Goal: Transaction & Acquisition: Purchase product/service

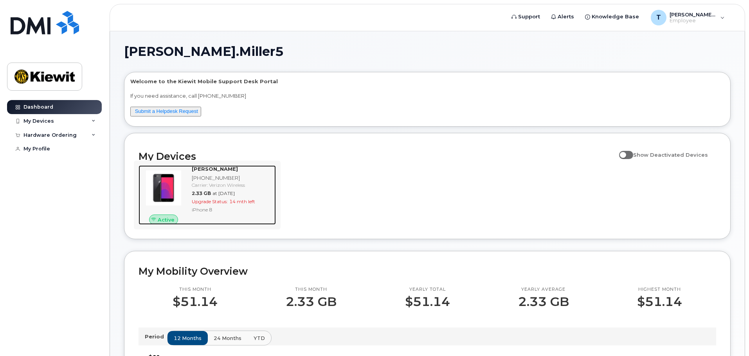
click at [179, 190] on img at bounding box center [164, 188] width 38 height 38
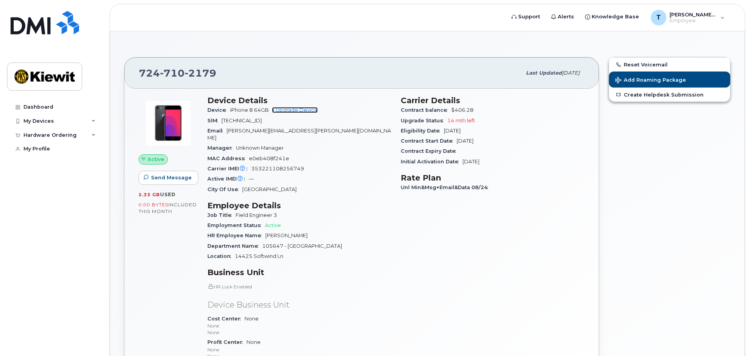
click at [317, 109] on link "+ Upgrade Device" at bounding box center [295, 110] width 46 height 6
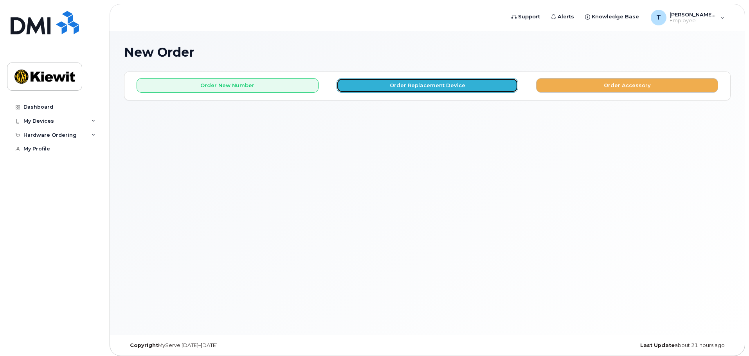
click at [380, 84] on button "Order Replacement Device" at bounding box center [427, 85] width 182 height 14
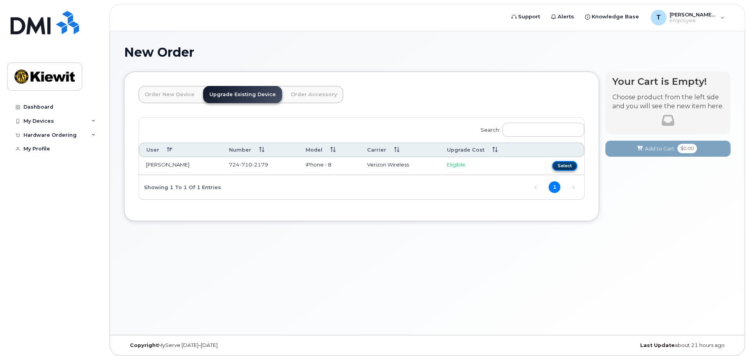
click at [555, 163] on button "Select" at bounding box center [564, 166] width 25 height 10
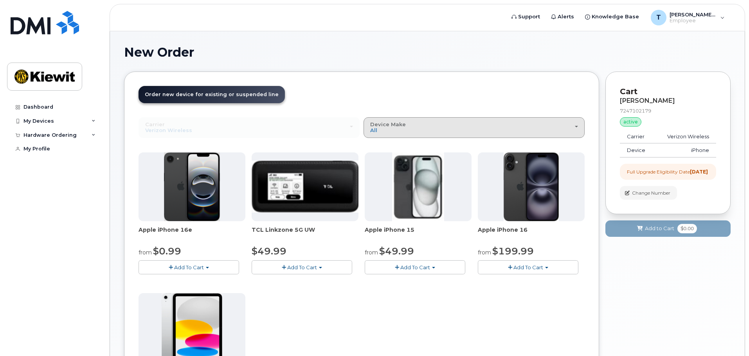
click at [576, 126] on span "button" at bounding box center [576, 127] width 3 height 2
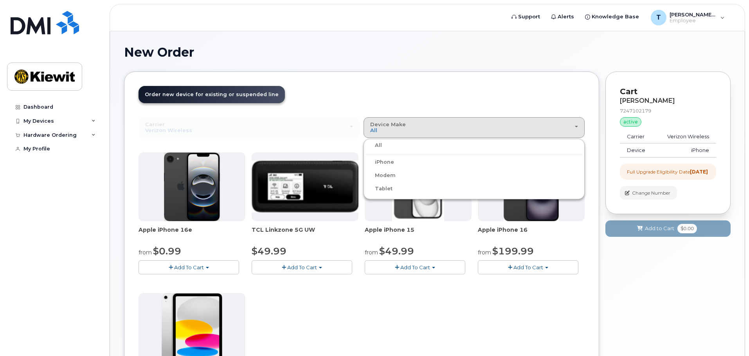
click at [390, 164] on label "iPhone" at bounding box center [379, 162] width 29 height 9
click at [0, 0] on input "iPhone" at bounding box center [0, 0] width 0 height 0
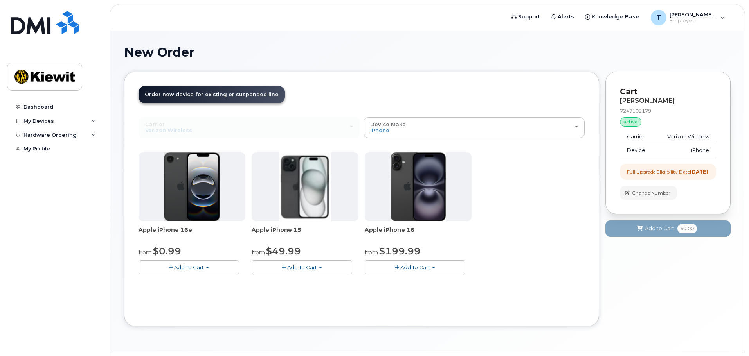
click at [196, 268] on span "Add To Cart" at bounding box center [189, 267] width 30 height 6
click at [164, 282] on link "$0.99 - 2 Year Upgrade (128GB)" at bounding box center [189, 282] width 98 height 10
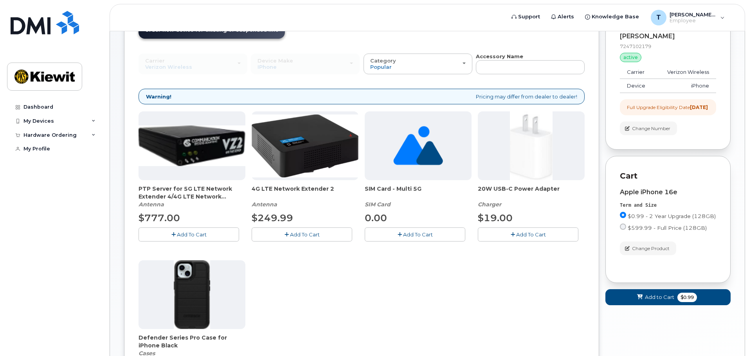
scroll to position [78, 0]
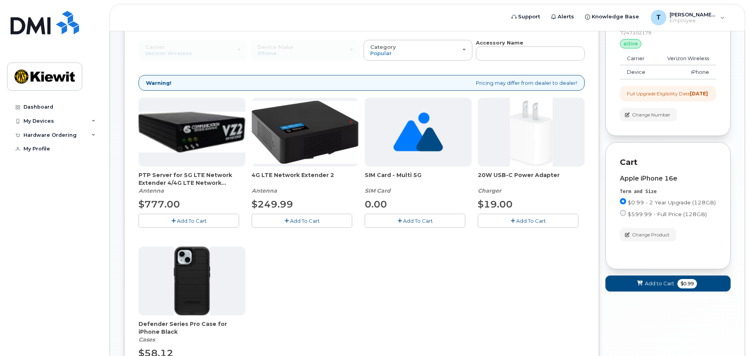
click at [186, 270] on img at bounding box center [192, 281] width 37 height 69
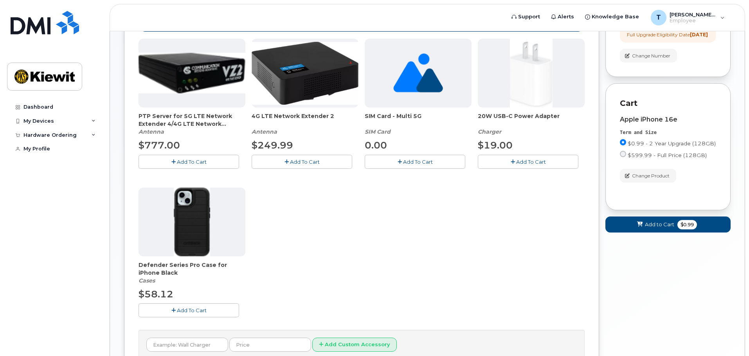
scroll to position [196, 0]
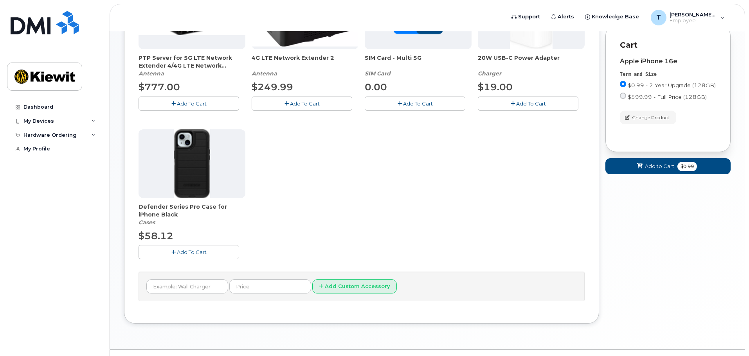
click at [195, 252] on span "Add To Cart" at bounding box center [192, 252] width 30 height 6
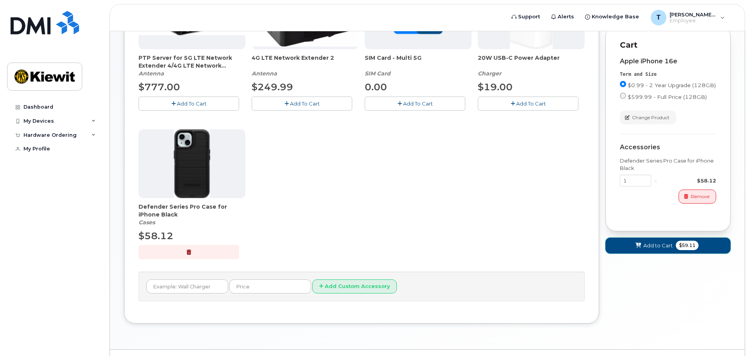
click at [683, 250] on span "$59.11" at bounding box center [687, 245] width 23 height 9
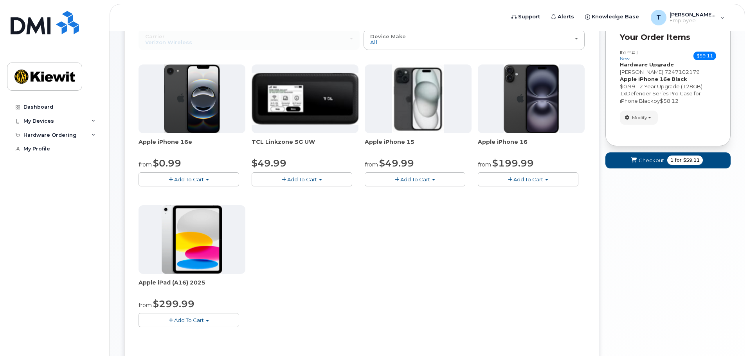
scroll to position [0, 0]
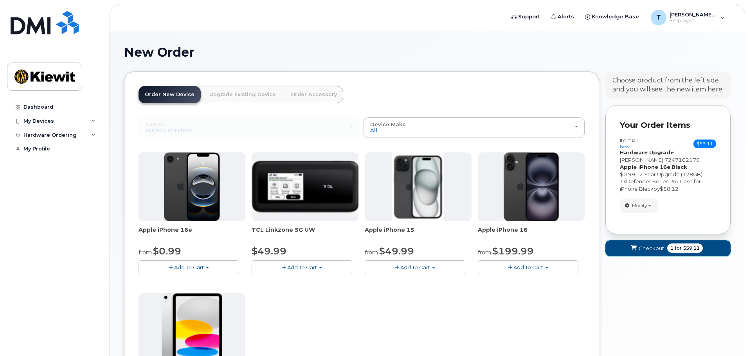
click at [677, 247] on span "for" at bounding box center [678, 248] width 10 height 7
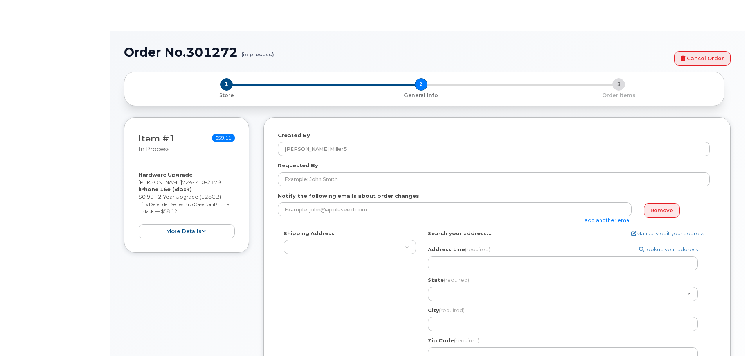
select select
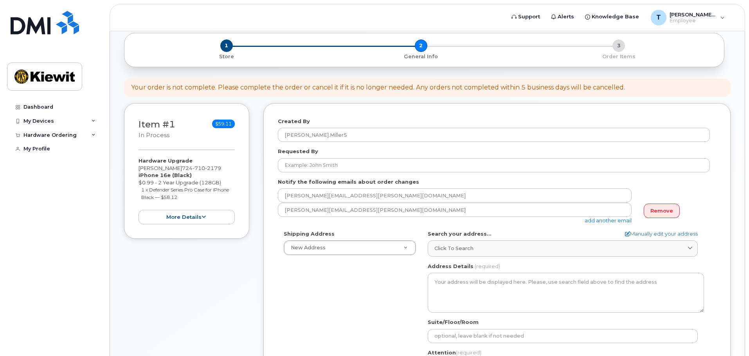
scroll to position [39, 0]
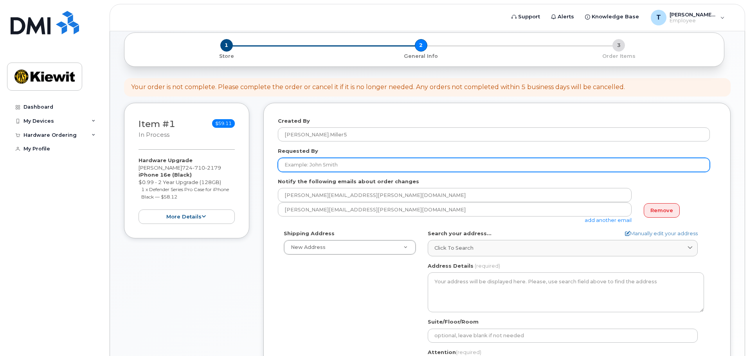
click at [333, 162] on input "Requested By" at bounding box center [494, 165] width 432 height 14
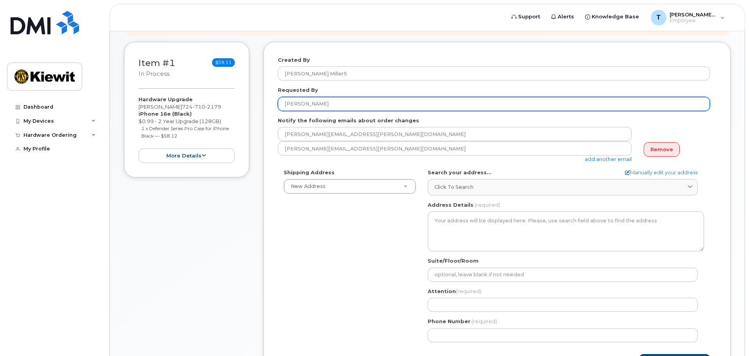
scroll to position [117, 0]
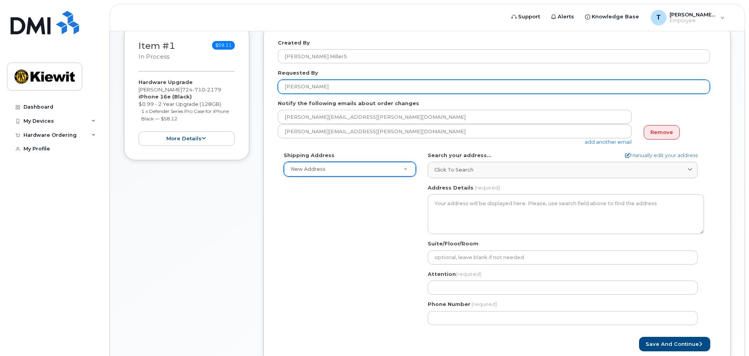
type input "[PERSON_NAME]"
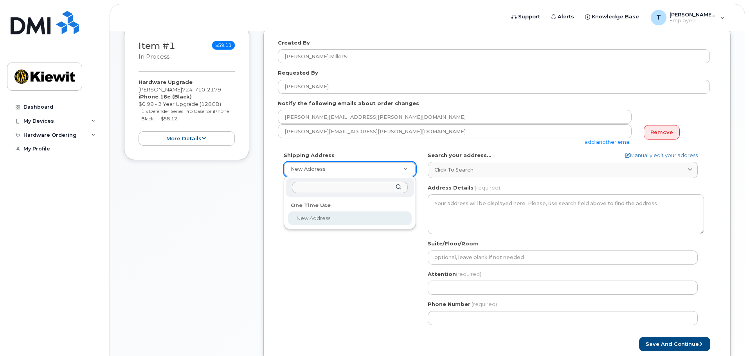
click at [379, 189] on input "text" at bounding box center [350, 187] width 116 height 11
type input "1"
type input "12515"
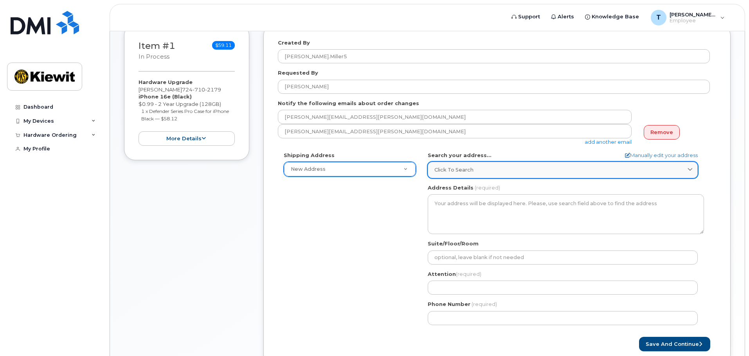
click at [477, 169] on div "Click to search" at bounding box center [562, 169] width 257 height 7
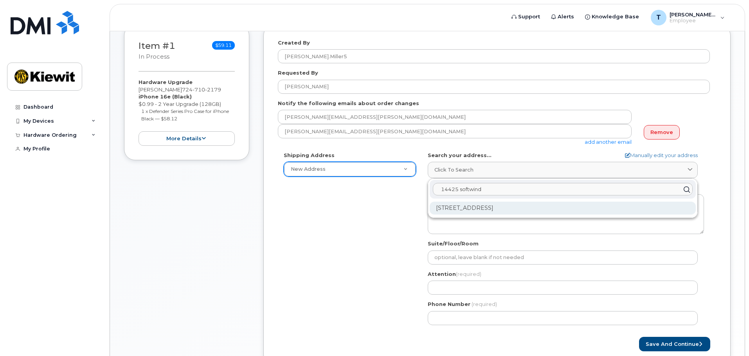
type input "14425 softwind"
click at [502, 208] on div "14425 Softwind Ln Spring Hill FL 34610-8046" at bounding box center [563, 208] width 266 height 13
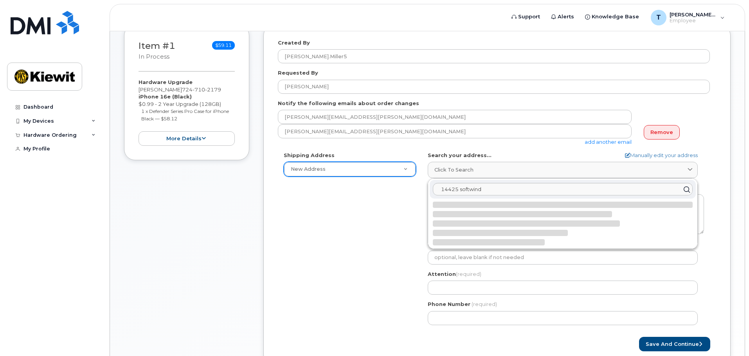
select select
type textarea "14425 Softwind Ln SPRING HILL FL 34610-8046 UNITED STATES"
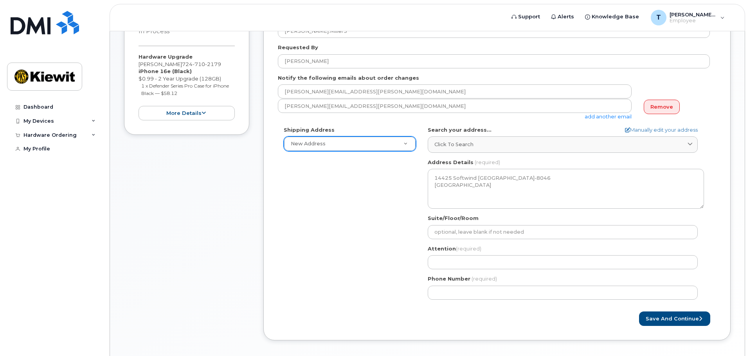
scroll to position [156, 0]
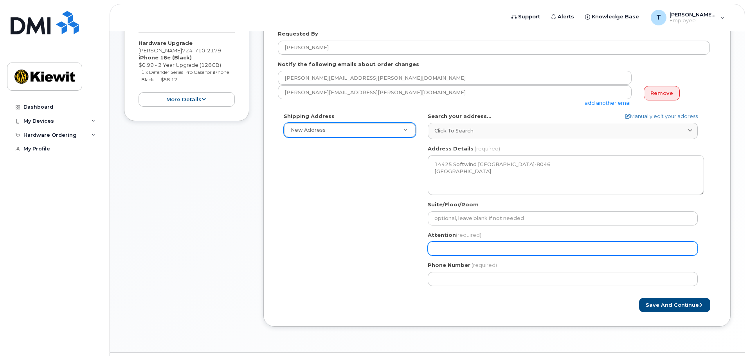
click at [476, 253] on input "Attention (required)" at bounding box center [563, 249] width 270 height 14
select select
type input "T"
select select
type input "Th"
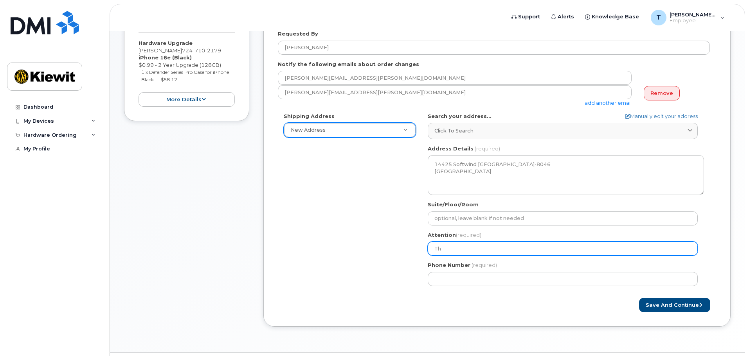
select select
type input "Tho"
select select
type input "Thom"
select select
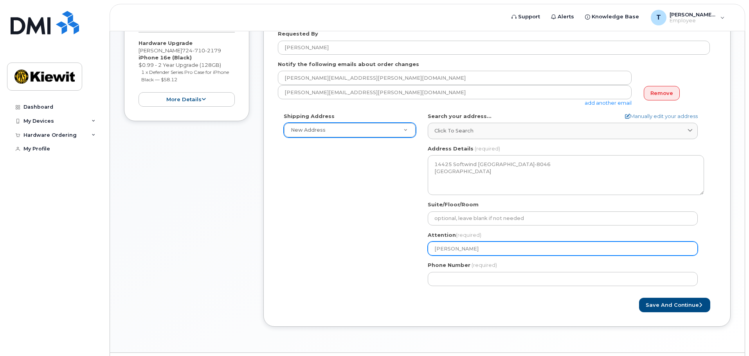
type input "Thoma"
select select
type input "Thomas"
select select
type input "Thomas M"
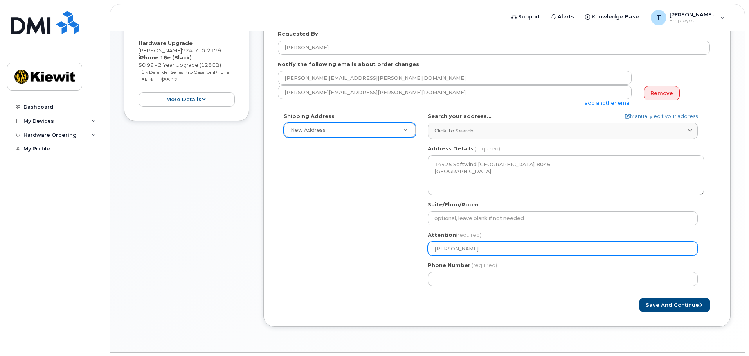
select select
type input "Thomas Mi"
select select
type input "Thomas Mil"
select select
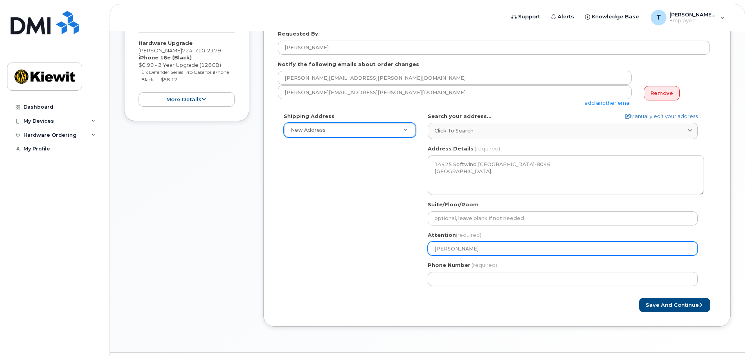
type input "Thomas Mill"
select select
type input "Thomas Mille"
select select
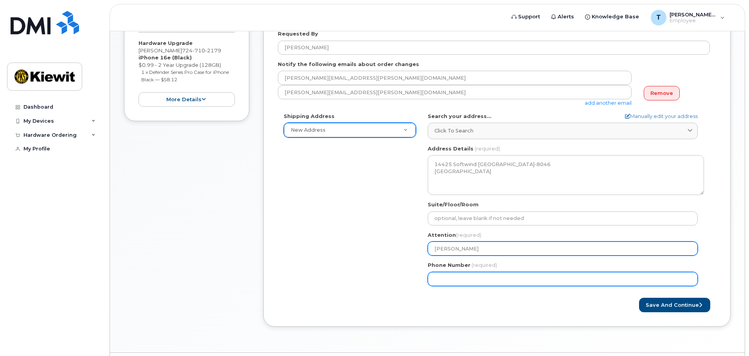
type input "[PERSON_NAME]"
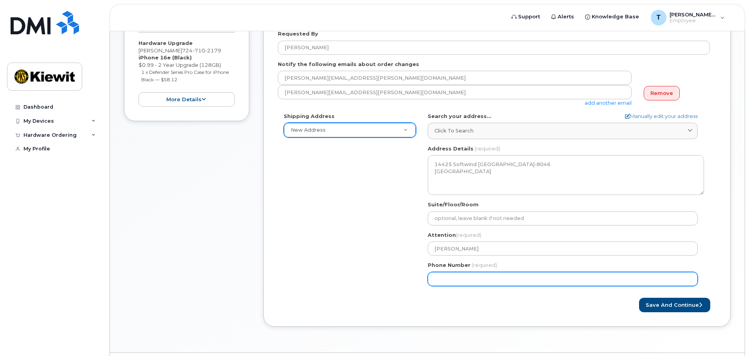
click at [473, 277] on input "Phone Number" at bounding box center [563, 279] width 270 height 14
type input "8"
type input "724710217"
select select
type input "7247102179"
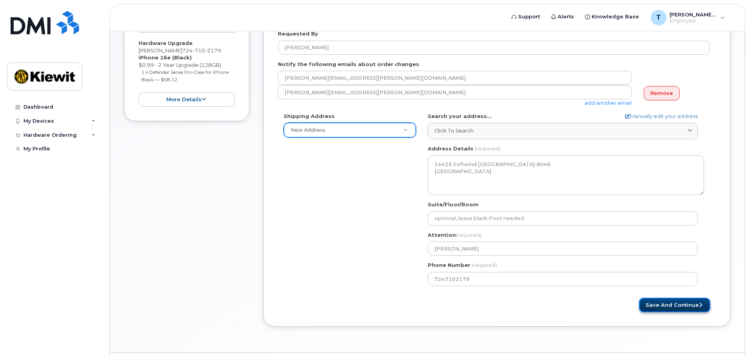
click at [651, 302] on button "Save and Continue" at bounding box center [674, 305] width 71 height 14
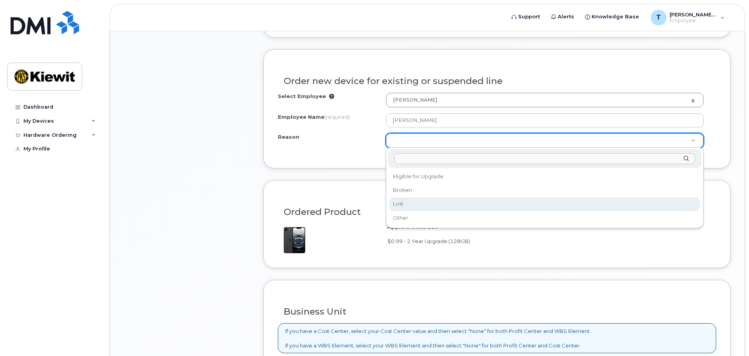
scroll to position [391, 0]
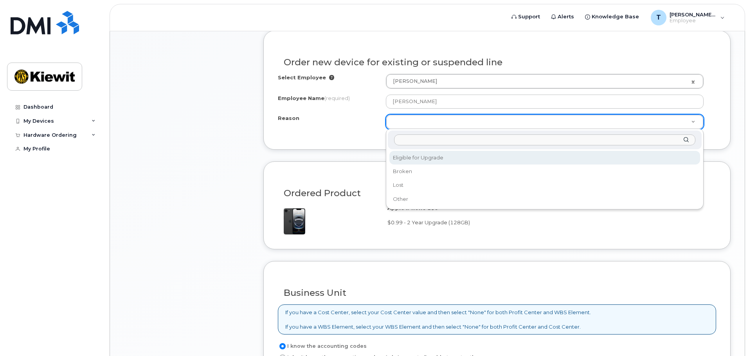
select select "eligible_for_upgrade"
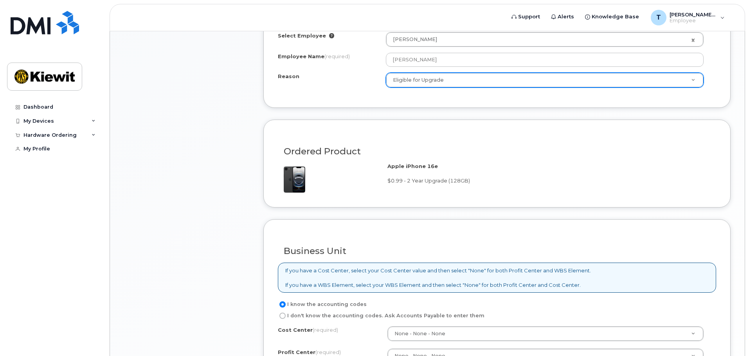
scroll to position [557, 0]
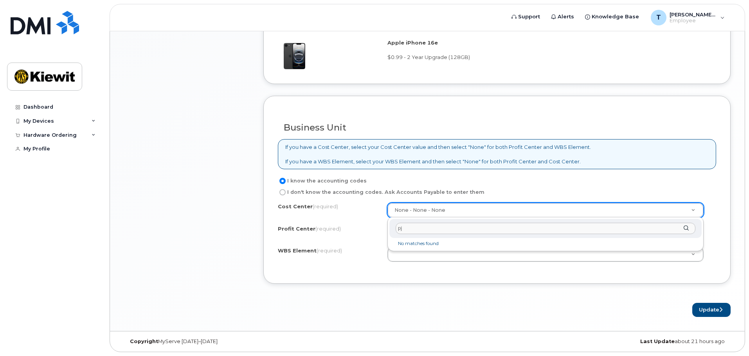
type input "p"
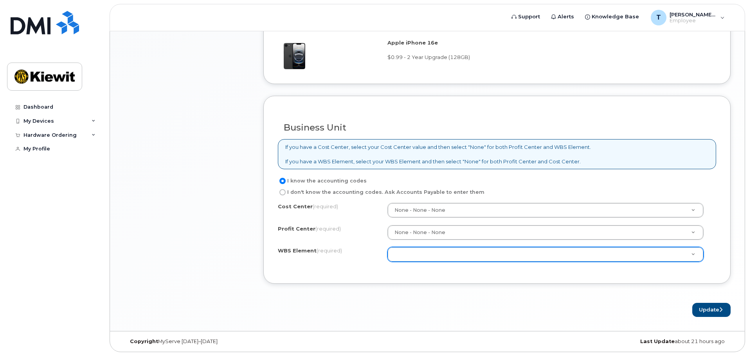
click at [327, 191] on label "I don't know the accounting codes. Ask Accounts Payable to enter them" at bounding box center [381, 192] width 207 height 9
click at [286, 191] on input "I don't know the accounting codes. Ask Accounts Payable to enter them" at bounding box center [282, 192] width 6 height 6
radio input "true"
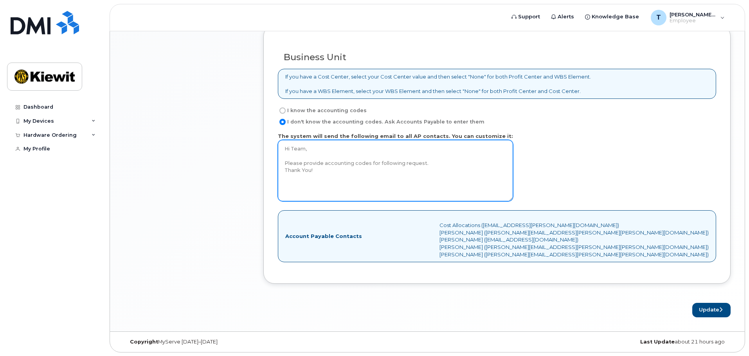
scroll to position [627, 0]
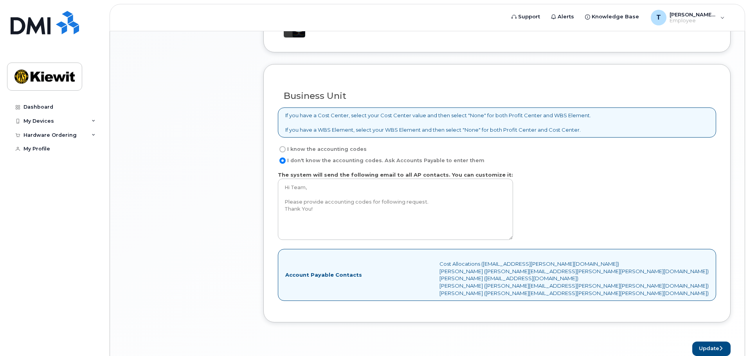
click at [309, 151] on label "I know the accounting codes" at bounding box center [322, 149] width 89 height 9
click at [286, 151] on input "I know the accounting codes" at bounding box center [282, 149] width 6 height 6
radio input "true"
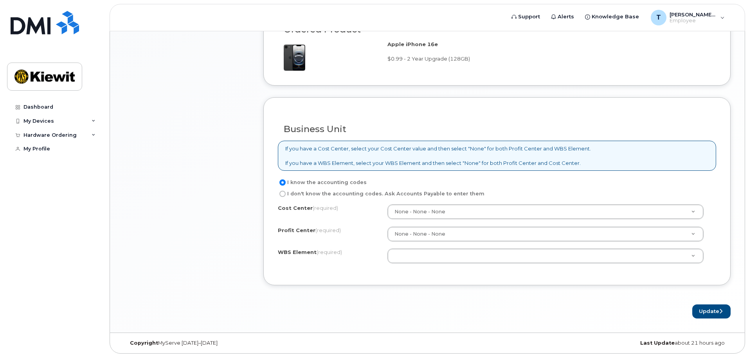
click at [376, 210] on div "Cost Center (required)" at bounding box center [333, 210] width 110 height 11
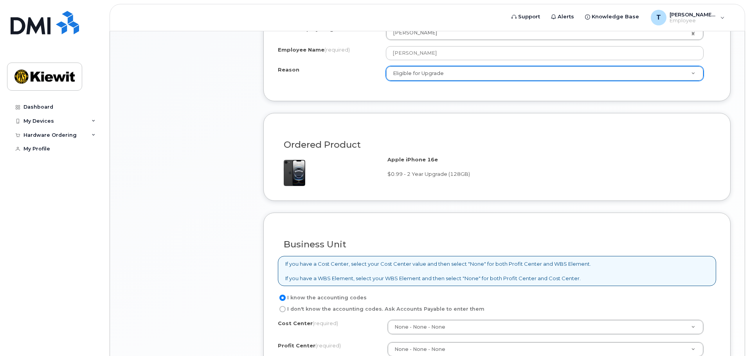
scroll to position [557, 0]
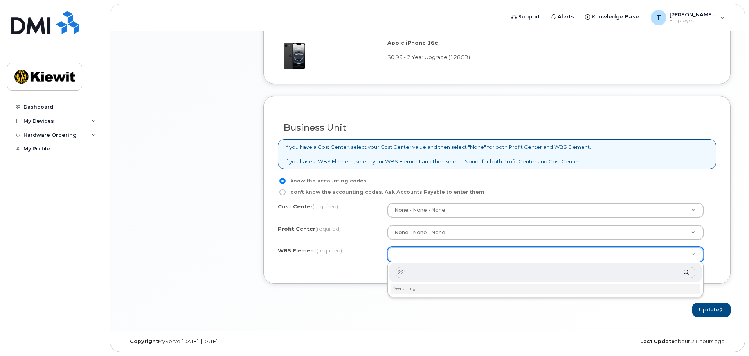
type input "2218"
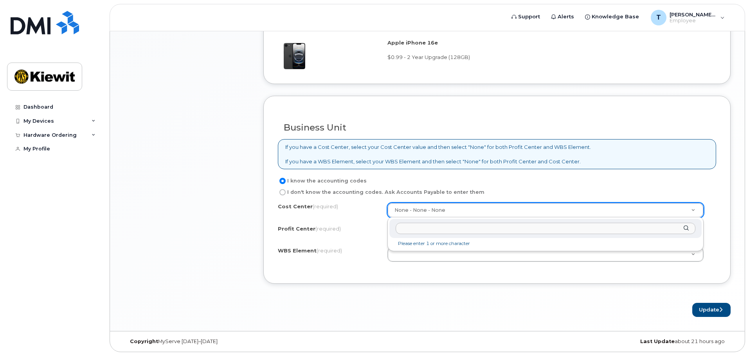
type input "p"
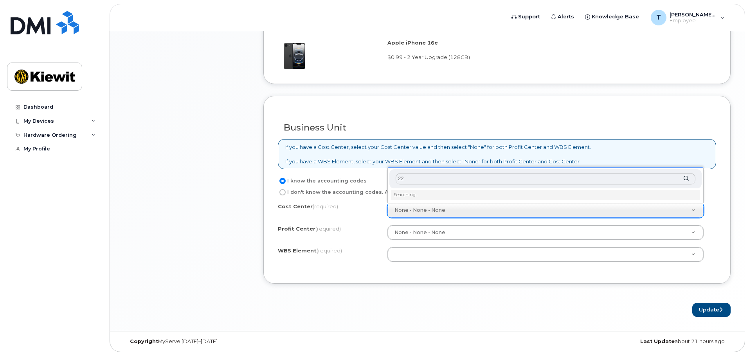
type input "2"
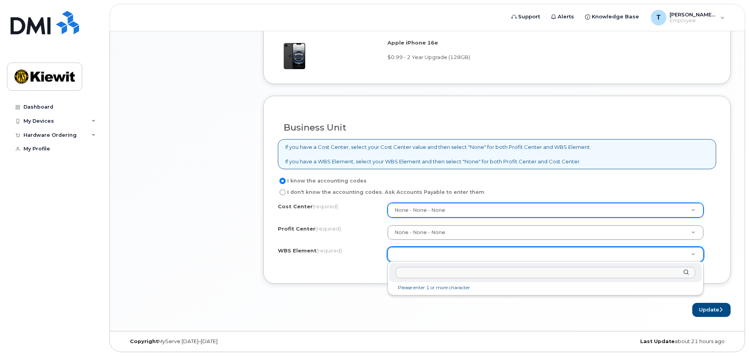
click at [455, 275] on input "text" at bounding box center [545, 272] width 300 height 11
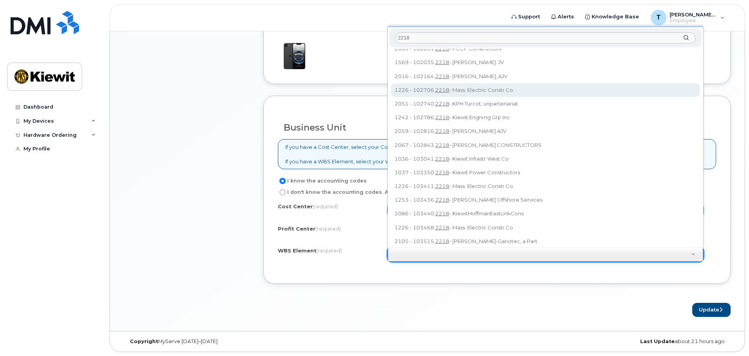
scroll to position [0, 0]
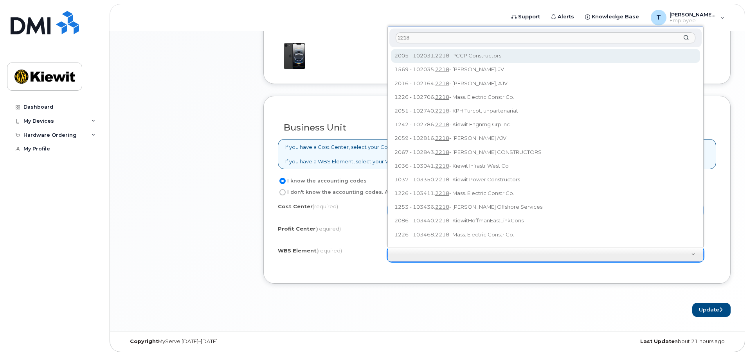
drag, startPoint x: 417, startPoint y: 36, endPoint x: 395, endPoint y: 38, distance: 22.4
click at [395, 38] on div "2218" at bounding box center [545, 38] width 312 height 19
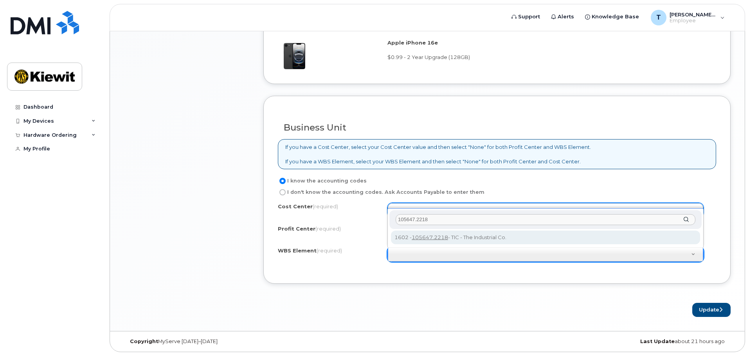
type input "105647.2218"
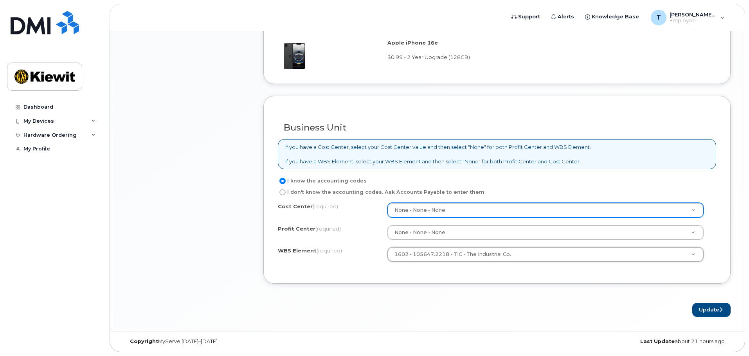
click at [448, 268] on div "Cost Center (required) None - None - None None Profit Center (required) None - …" at bounding box center [497, 236] width 438 height 66
click at [405, 306] on div "Update" at bounding box center [496, 310] width 467 height 14
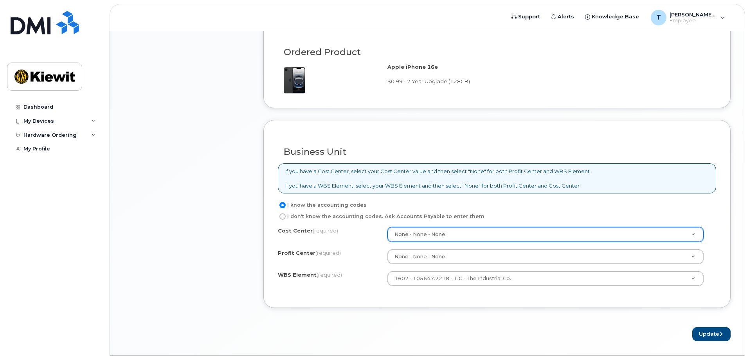
scroll to position [557, 0]
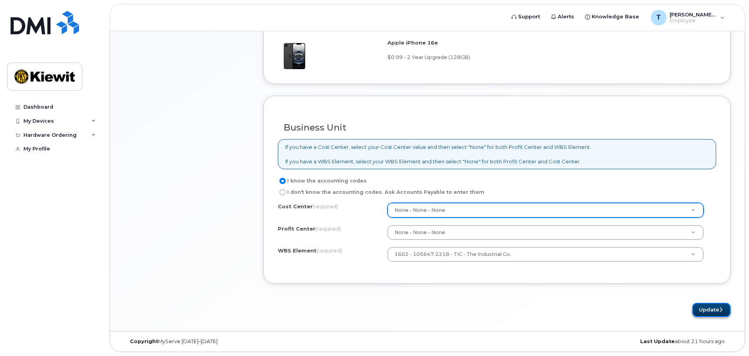
click at [705, 313] on button "Update" at bounding box center [711, 310] width 38 height 14
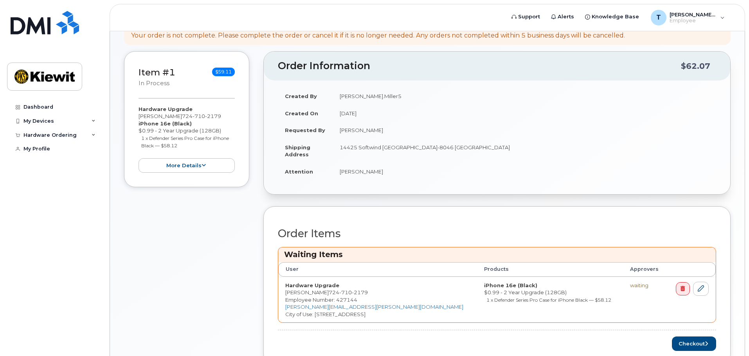
scroll to position [184, 0]
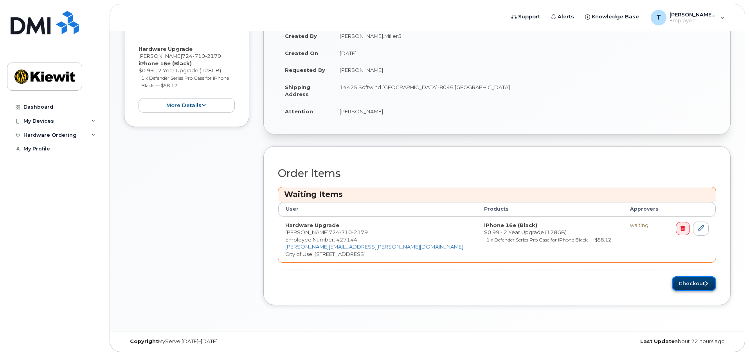
click at [690, 280] on button "Checkout" at bounding box center [694, 284] width 44 height 14
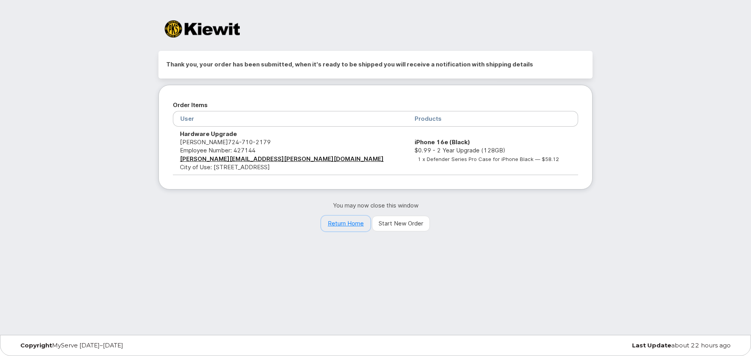
click at [358, 226] on link "Return Home" at bounding box center [345, 224] width 49 height 16
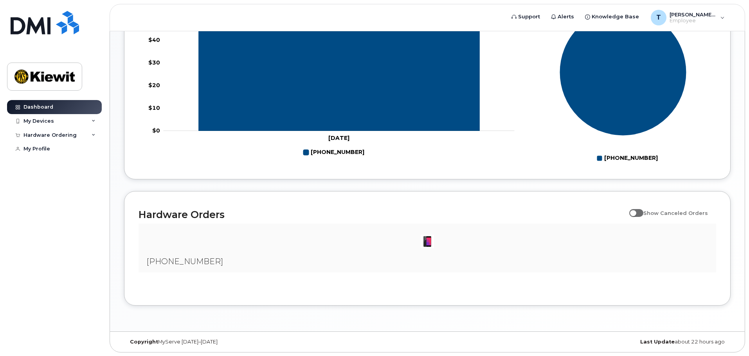
scroll to position [363, 0]
click at [636, 212] on span at bounding box center [636, 213] width 14 height 8
click at [635, 212] on input "Show Canceled Orders" at bounding box center [632, 208] width 6 height 6
click at [638, 212] on span at bounding box center [636, 213] width 14 height 8
click at [635, 212] on input "Show Canceled Orders" at bounding box center [632, 208] width 6 height 6
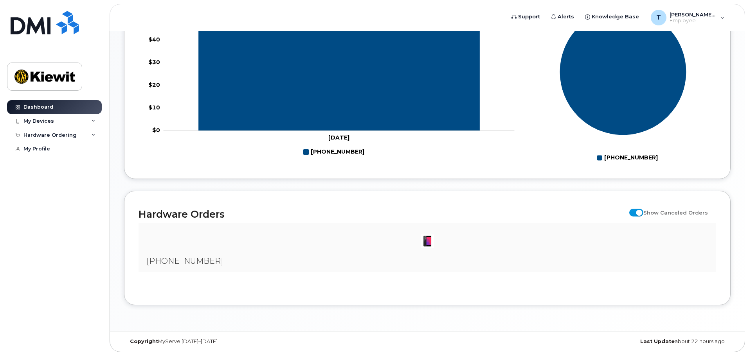
checkbox input "false"
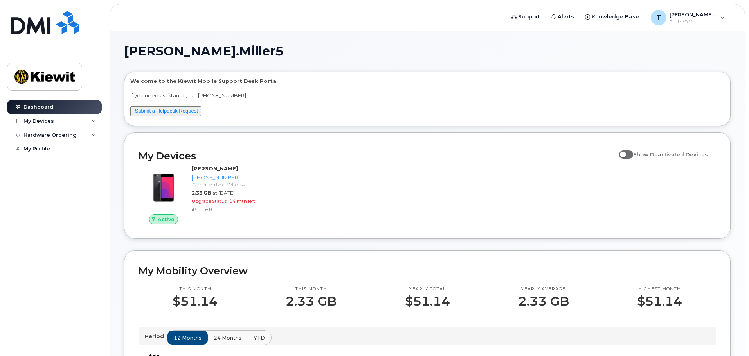
scroll to position [0, 0]
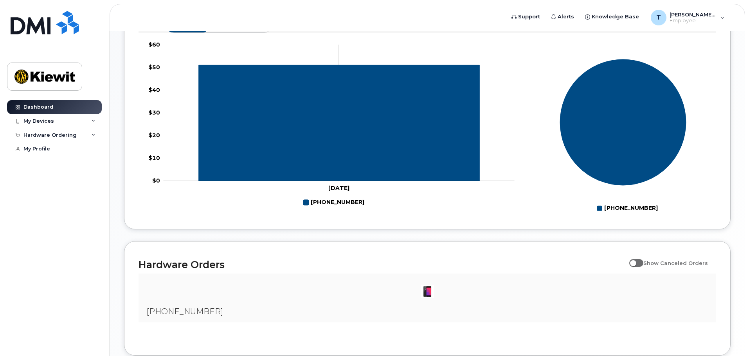
scroll to position [363, 0]
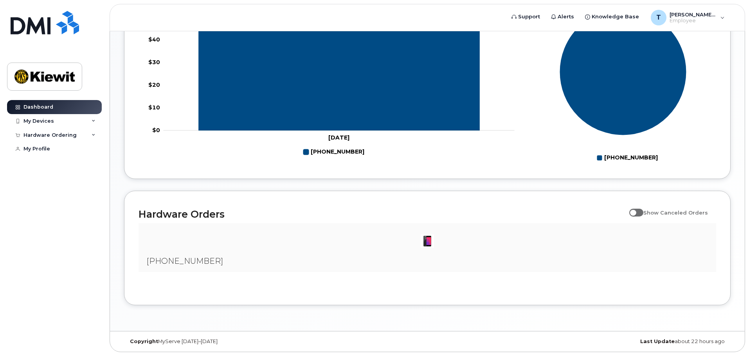
click at [426, 239] on img at bounding box center [427, 242] width 16 height 16
click at [174, 240] on div at bounding box center [427, 241] width 565 height 23
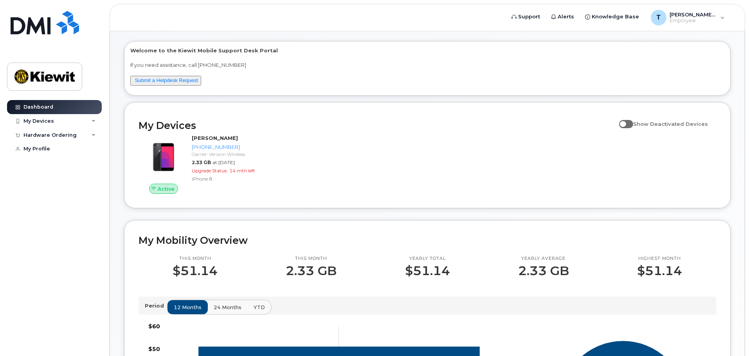
scroll to position [0, 0]
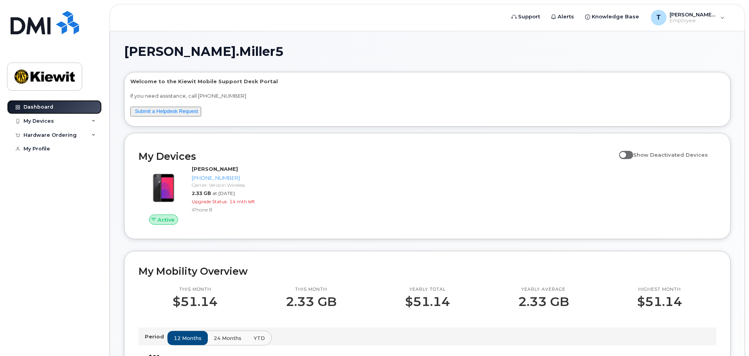
click at [28, 107] on div "Dashboard" at bounding box center [38, 107] width 30 height 6
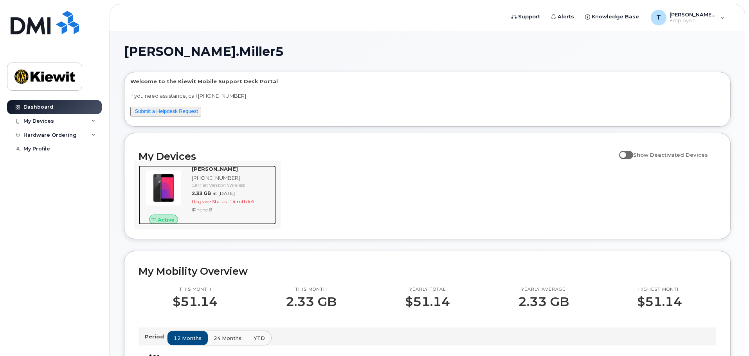
click at [166, 185] on img at bounding box center [164, 188] width 38 height 38
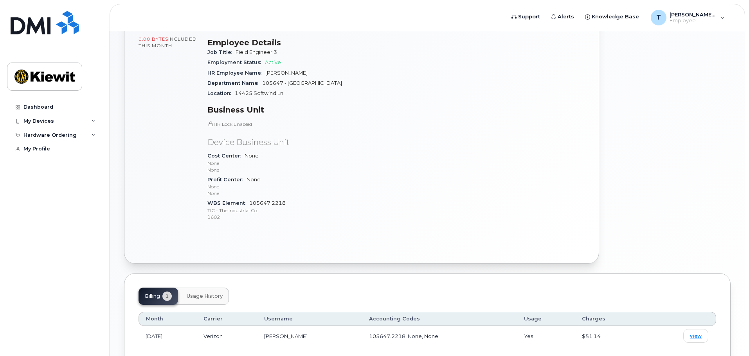
scroll to position [210, 0]
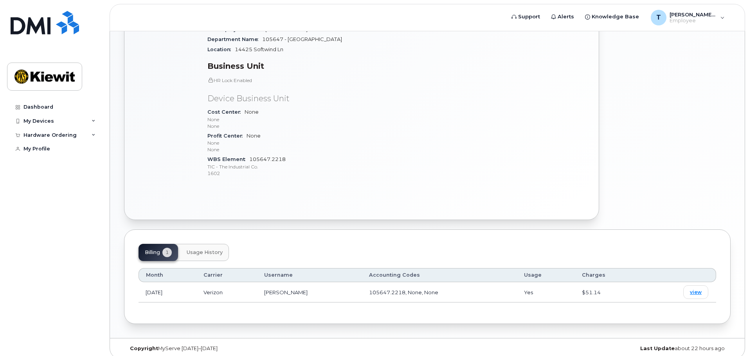
click at [200, 250] on span "Usage History" at bounding box center [205, 253] width 36 height 6
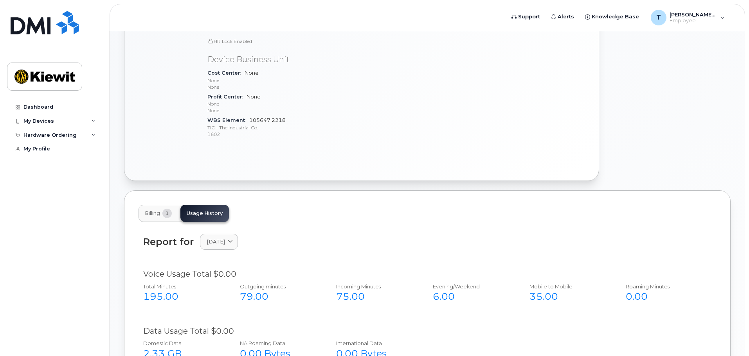
click at [155, 210] on span "Billing" at bounding box center [152, 213] width 15 height 6
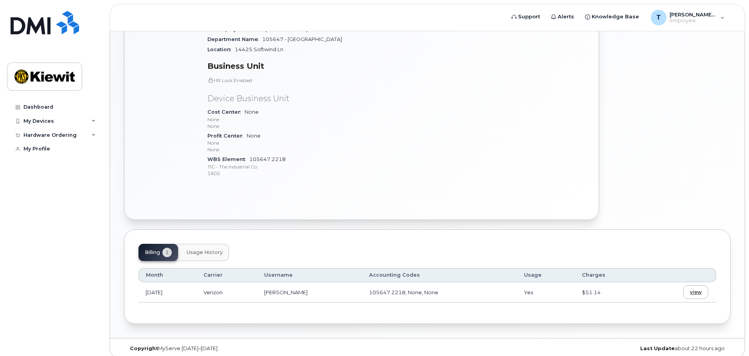
drag, startPoint x: 707, startPoint y: 279, endPoint x: 700, endPoint y: 282, distance: 7.9
click at [705, 286] on div "view" at bounding box center [695, 293] width 25 height 14
click at [695, 289] on span "view" at bounding box center [696, 292] width 12 height 7
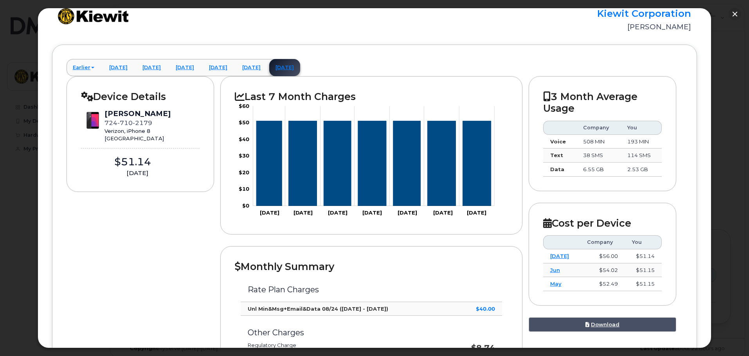
scroll to position [0, 0]
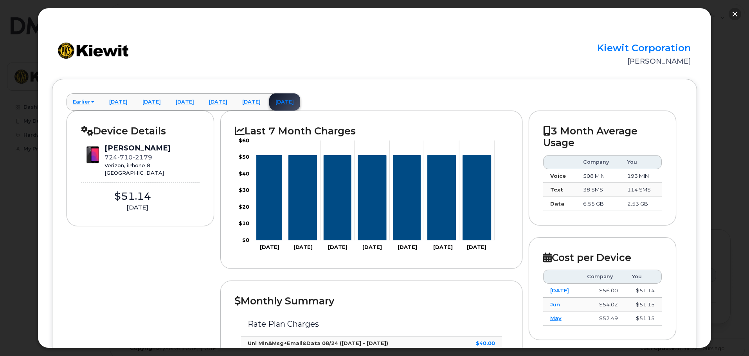
click at [734, 12] on button "button" at bounding box center [734, 14] width 13 height 13
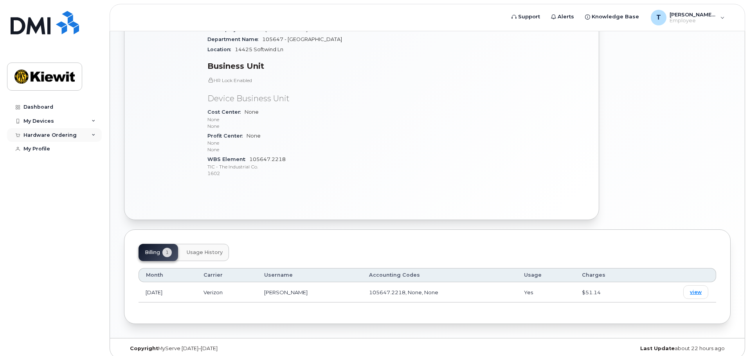
click at [58, 137] on div "Hardware Ordering" at bounding box center [49, 135] width 53 height 6
click at [45, 149] on div "My Orders" at bounding box center [41, 149] width 28 height 7
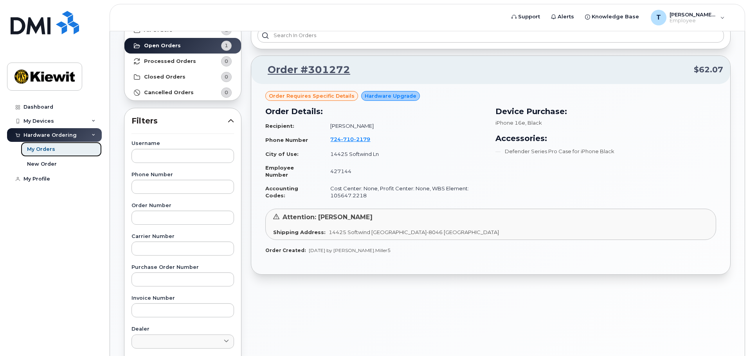
scroll to position [78, 0]
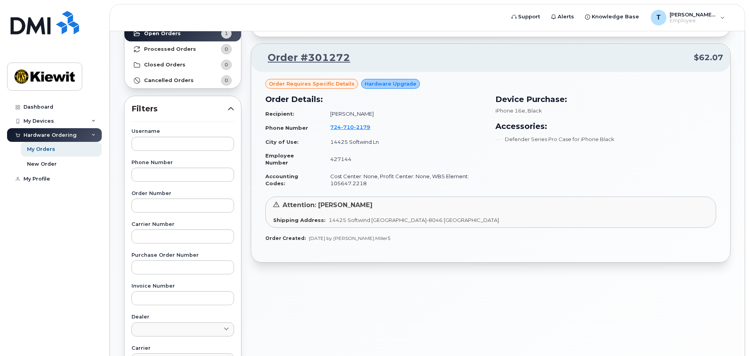
click at [315, 81] on span "Order requires Specific details" at bounding box center [312, 83] width 86 height 7
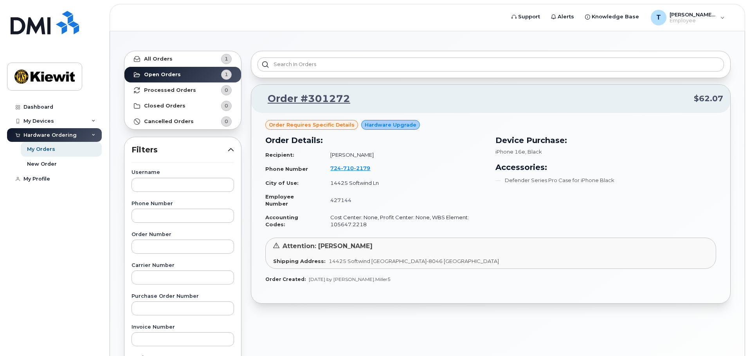
scroll to position [0, 0]
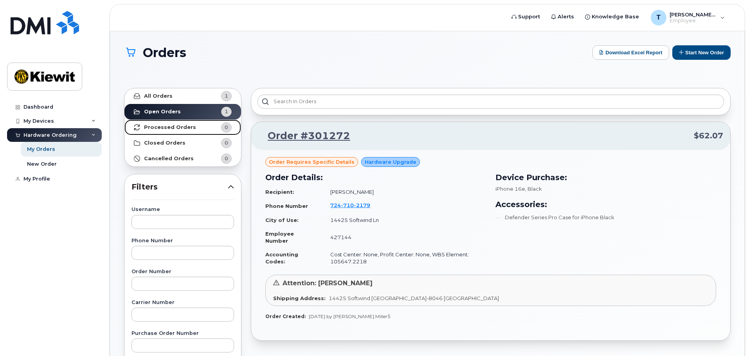
click at [198, 129] on link "Processed Orders 0" at bounding box center [182, 128] width 117 height 16
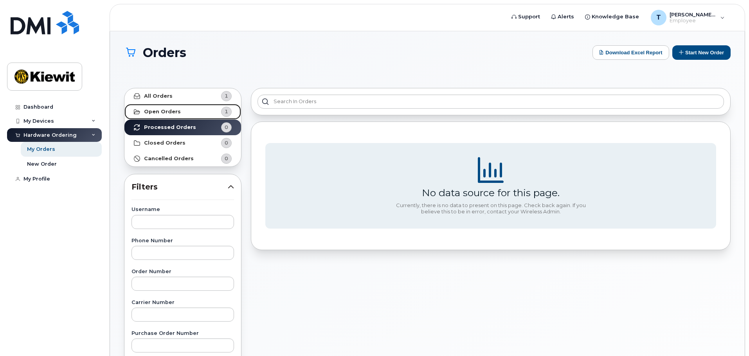
click at [196, 112] on link "Open Orders 1" at bounding box center [182, 112] width 117 height 16
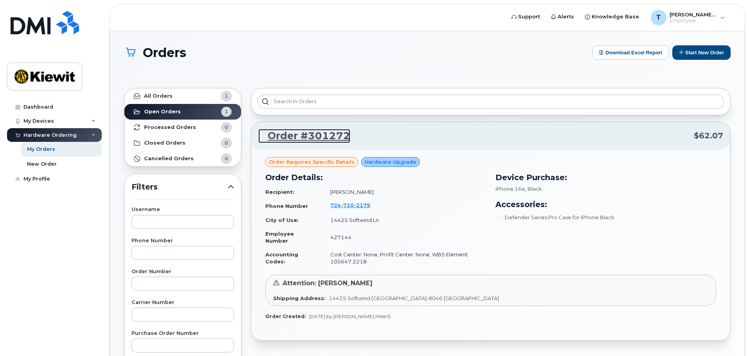
click at [307, 135] on link "Order #301272" at bounding box center [304, 136] width 92 height 14
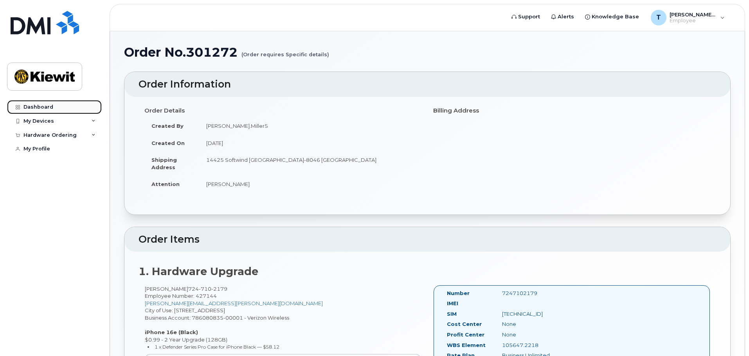
click at [39, 104] on div "Dashboard" at bounding box center [38, 107] width 30 height 6
